Goal: Transaction & Acquisition: Subscribe to service/newsletter

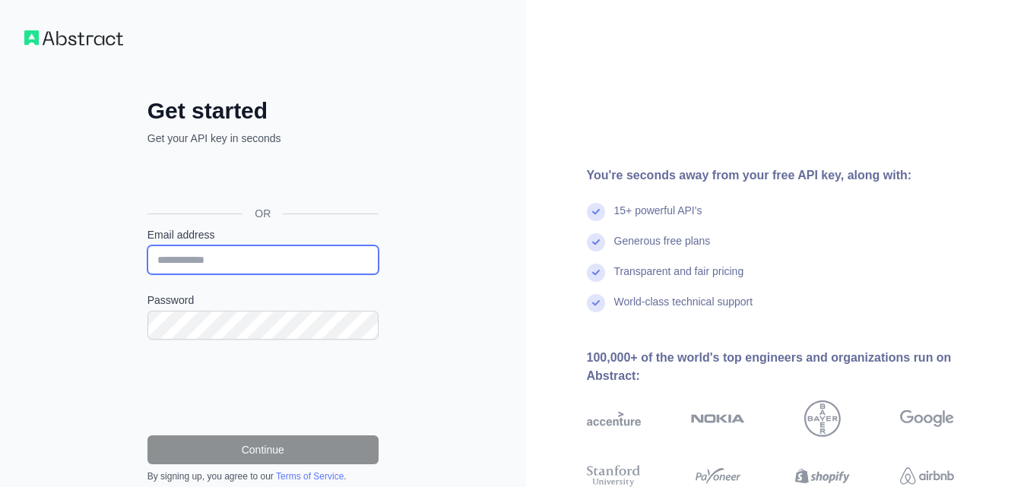
click at [235, 263] on input "Email address" at bounding box center [262, 260] width 231 height 29
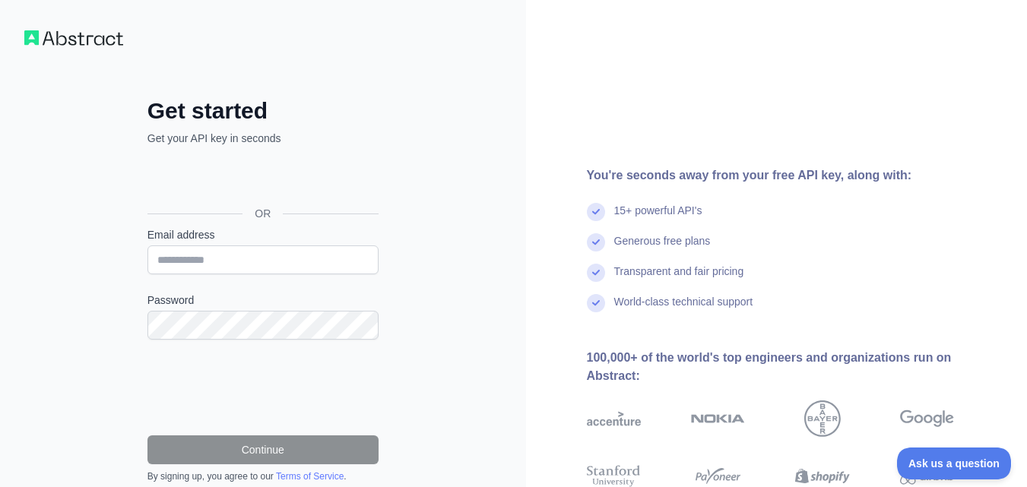
click at [399, 154] on div "Get started Get your API key in seconds OR Email address Password Continue By s…" at bounding box center [263, 342] width 292 height 490
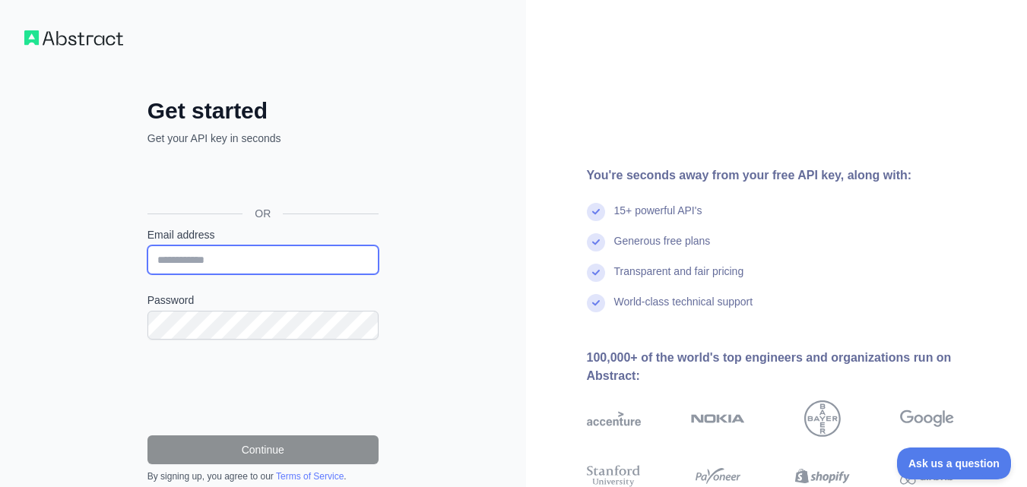
click at [173, 265] on input "Email address" at bounding box center [262, 260] width 231 height 29
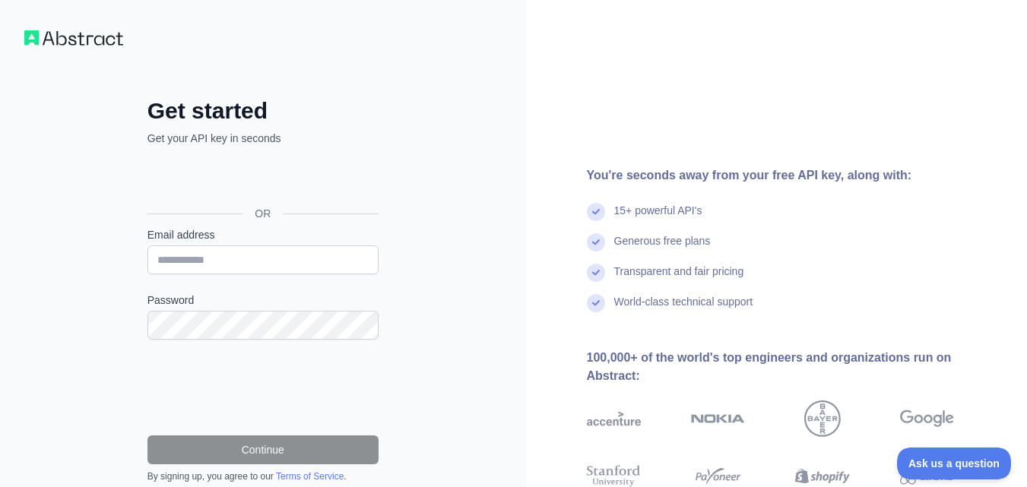
click at [134, 363] on div "Get started Get your API key in seconds OR Email address Password Continue By s…" at bounding box center [263, 342] width 292 height 490
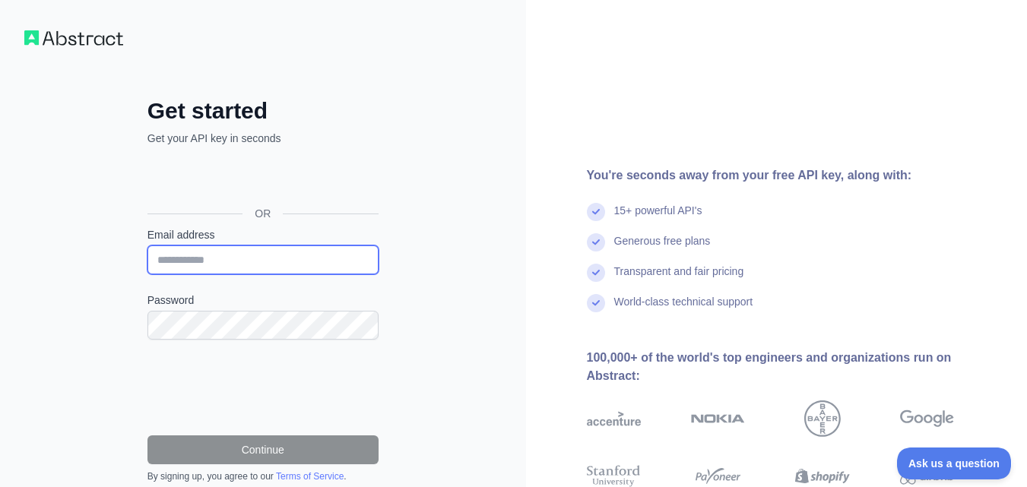
click at [204, 266] on input "Email address" at bounding box center [262, 260] width 231 height 29
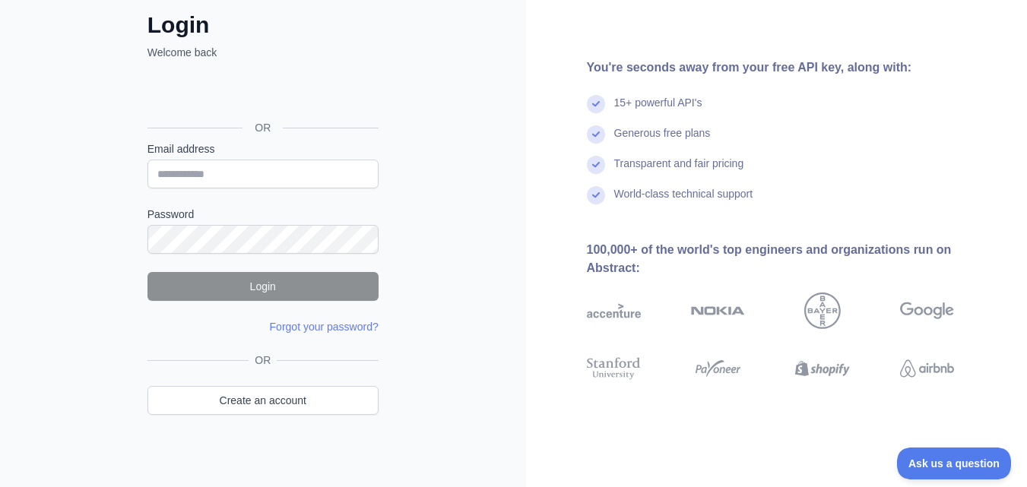
scroll to position [93, 0]
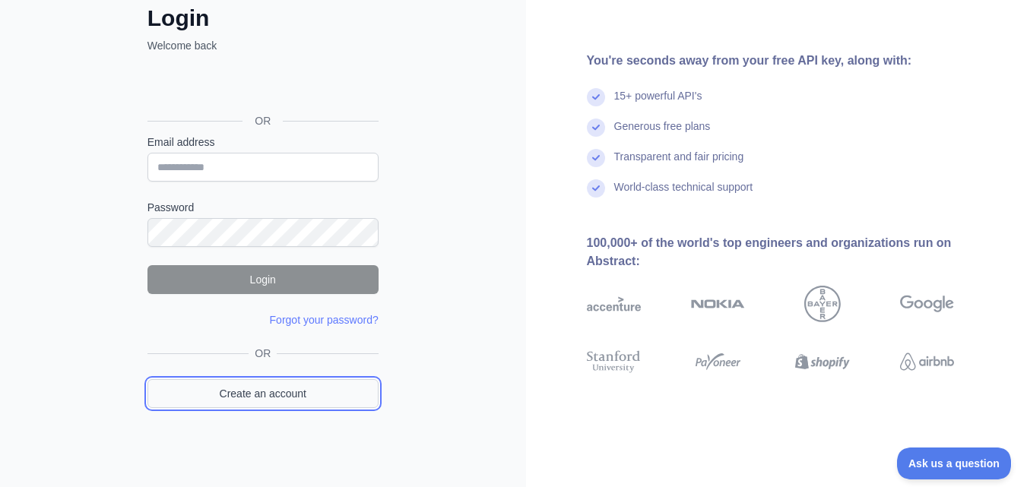
click at [242, 397] on link "Create an account" at bounding box center [262, 393] width 231 height 29
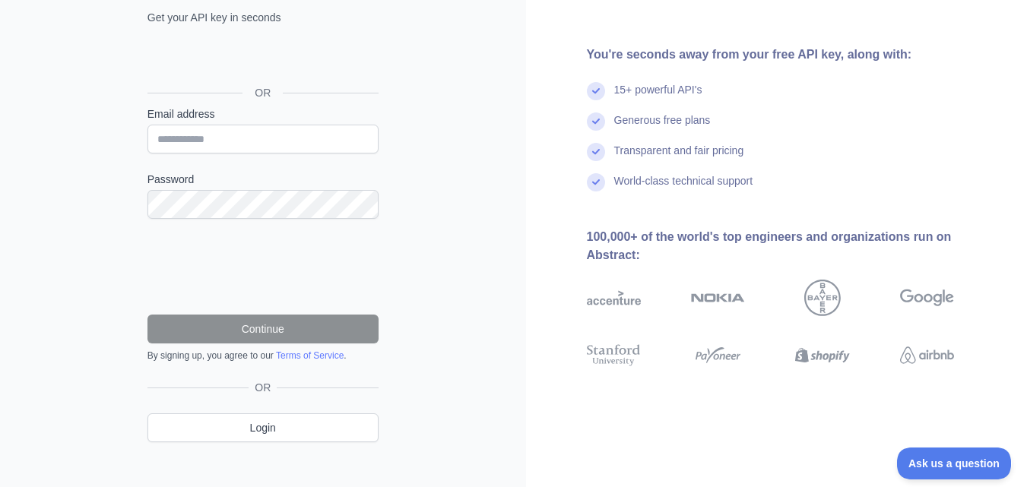
scroll to position [136, 0]
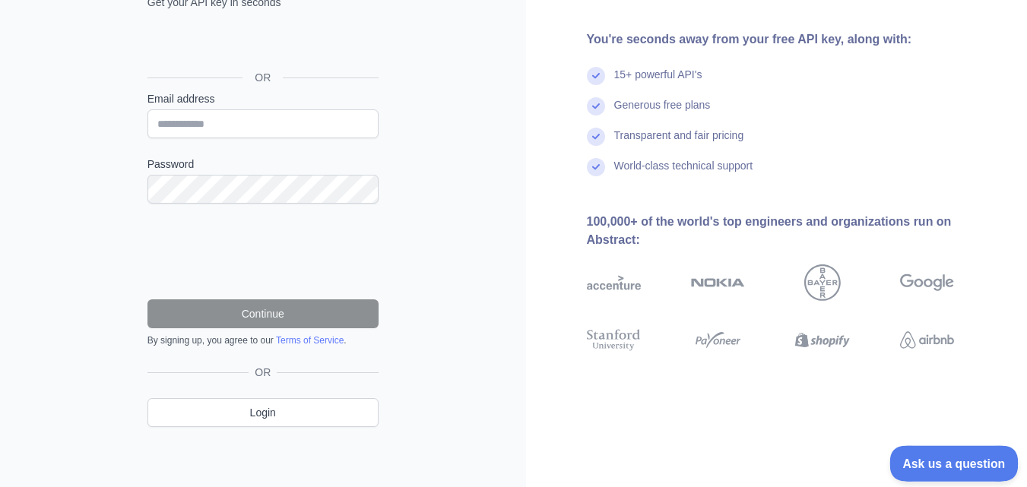
click at [925, 466] on span "Ask us a question" at bounding box center [947, 461] width 114 height 11
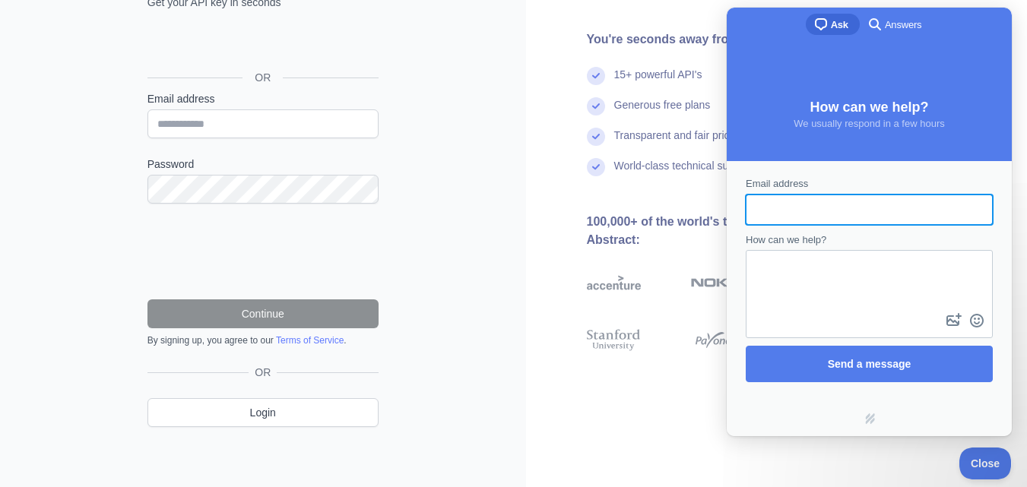
scroll to position [0, 0]
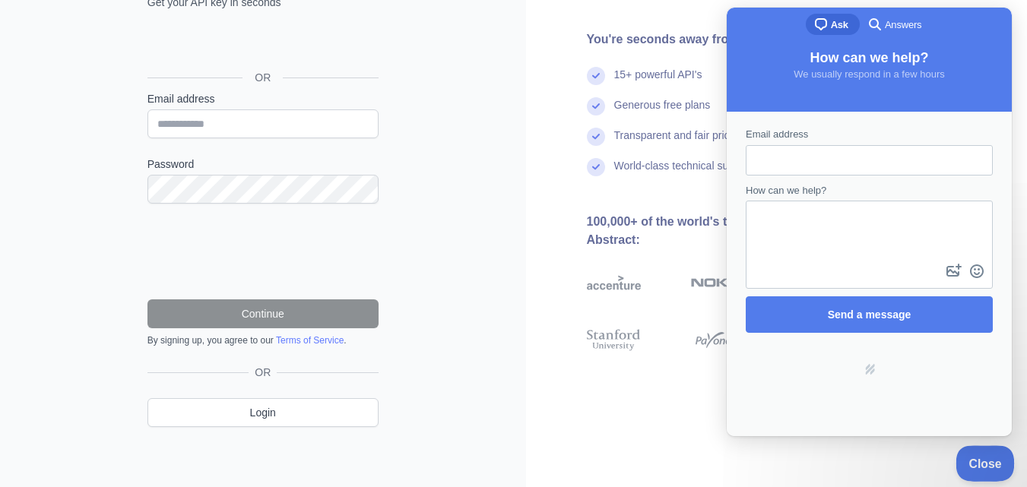
click at [975, 465] on span "Close" at bounding box center [982, 461] width 52 height 11
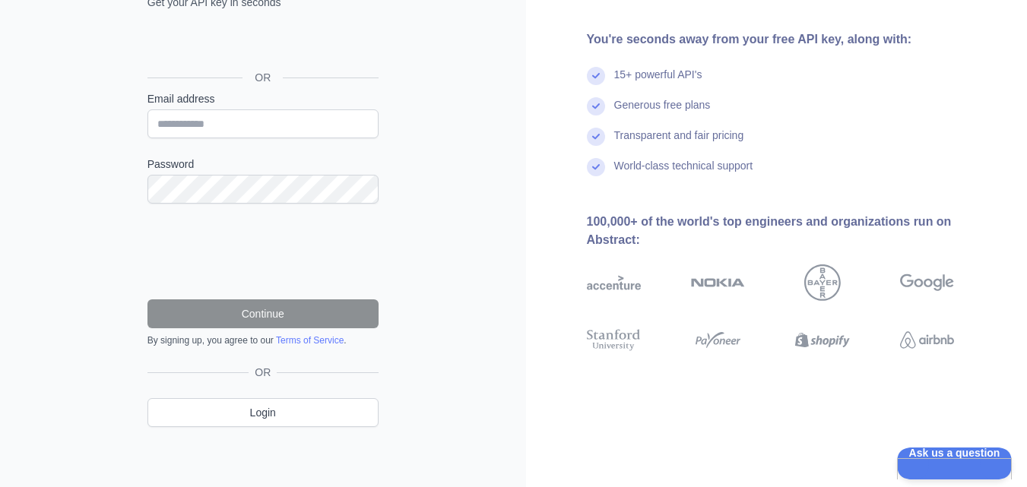
click at [200, 116] on input "Email address" at bounding box center [262, 123] width 231 height 29
click at [550, 269] on div "You're seconds away from your free API key, along with: 15+ powerful API's Gene…" at bounding box center [777, 176] width 502 height 292
